Goal: Task Accomplishment & Management: Manage account settings

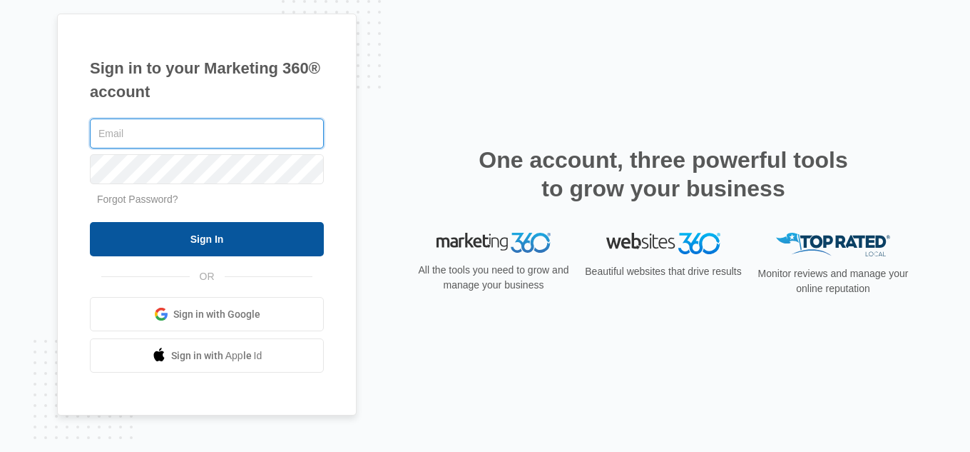
type input "[EMAIL_ADDRESS][DOMAIN_NAME]"
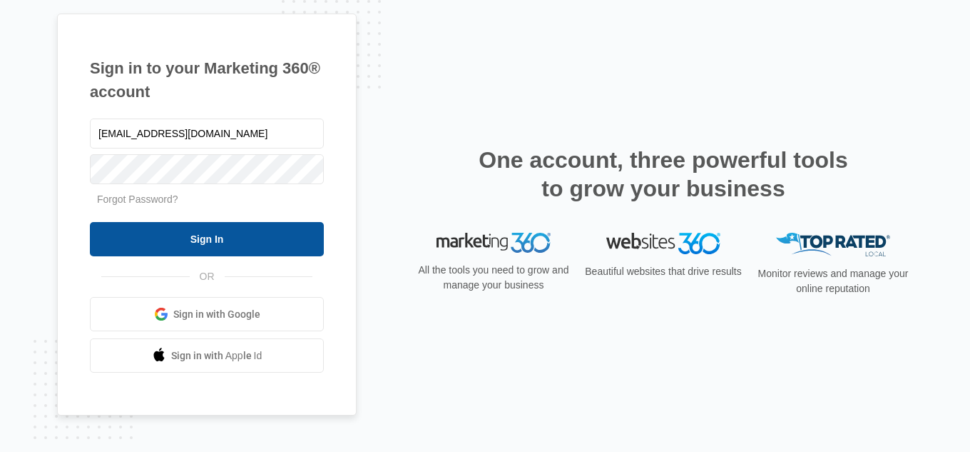
click at [223, 227] on input "Sign In" at bounding box center [207, 239] width 234 height 34
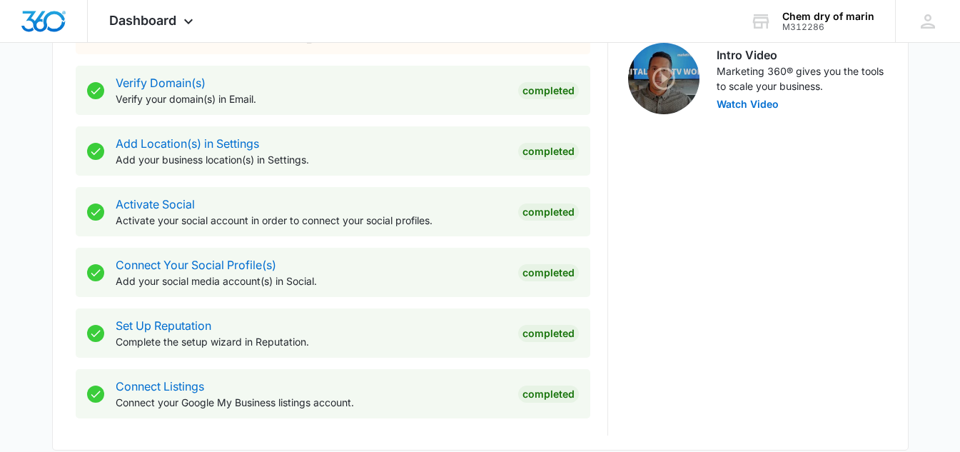
scroll to position [499, 0]
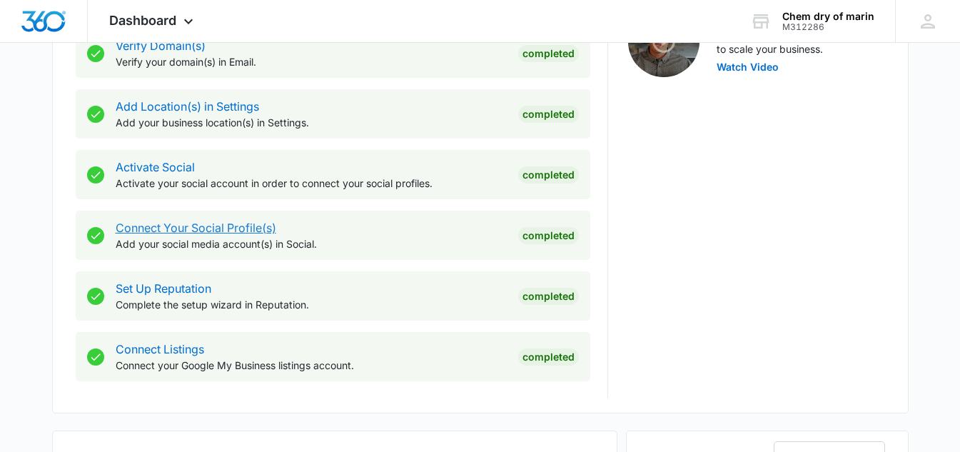
click at [211, 230] on link "Connect Your Social Profile(s)" at bounding box center [196, 227] width 161 height 14
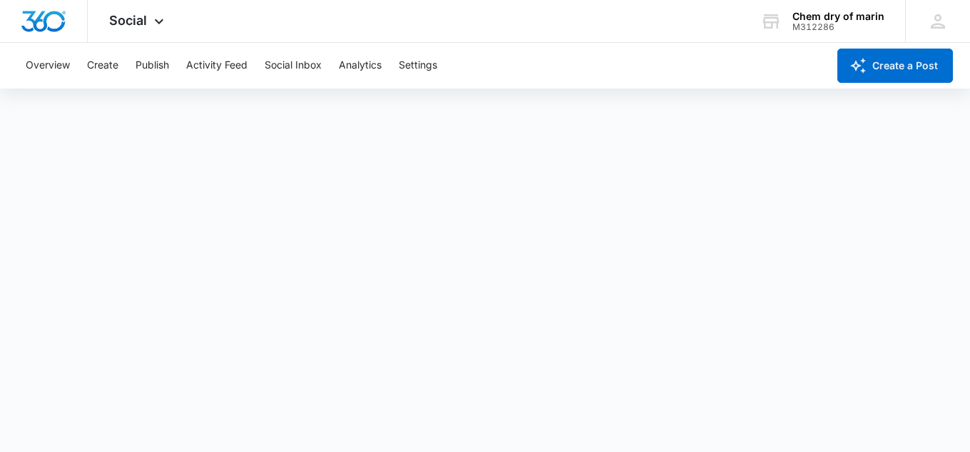
drag, startPoint x: 667, startPoint y: 62, endPoint x: 656, endPoint y: 62, distance: 11.4
click at [663, 62] on div "Overview Create Publish Activity Feed Social Inbox Analytics Settings" at bounding box center [422, 66] width 811 height 46
click at [221, 71] on button "Activity Feed" at bounding box center [216, 66] width 61 height 46
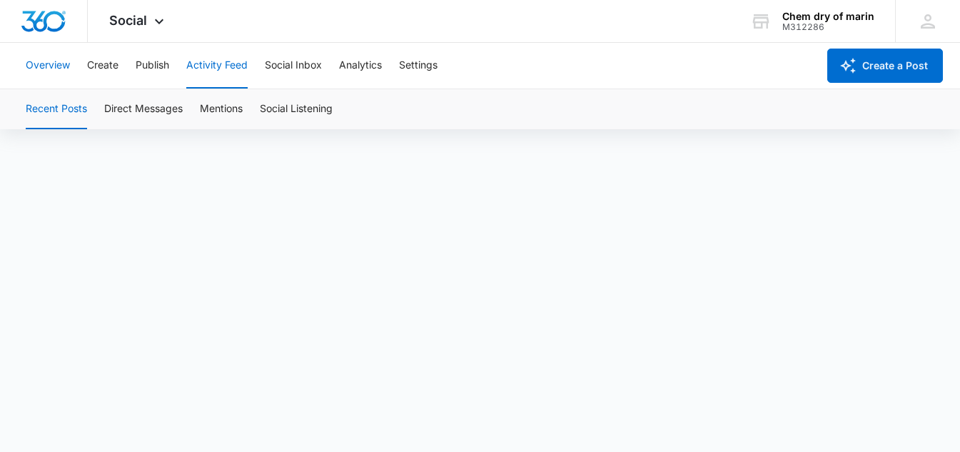
click at [54, 61] on button "Overview" at bounding box center [48, 66] width 44 height 46
